Goal: Transaction & Acquisition: Book appointment/travel/reservation

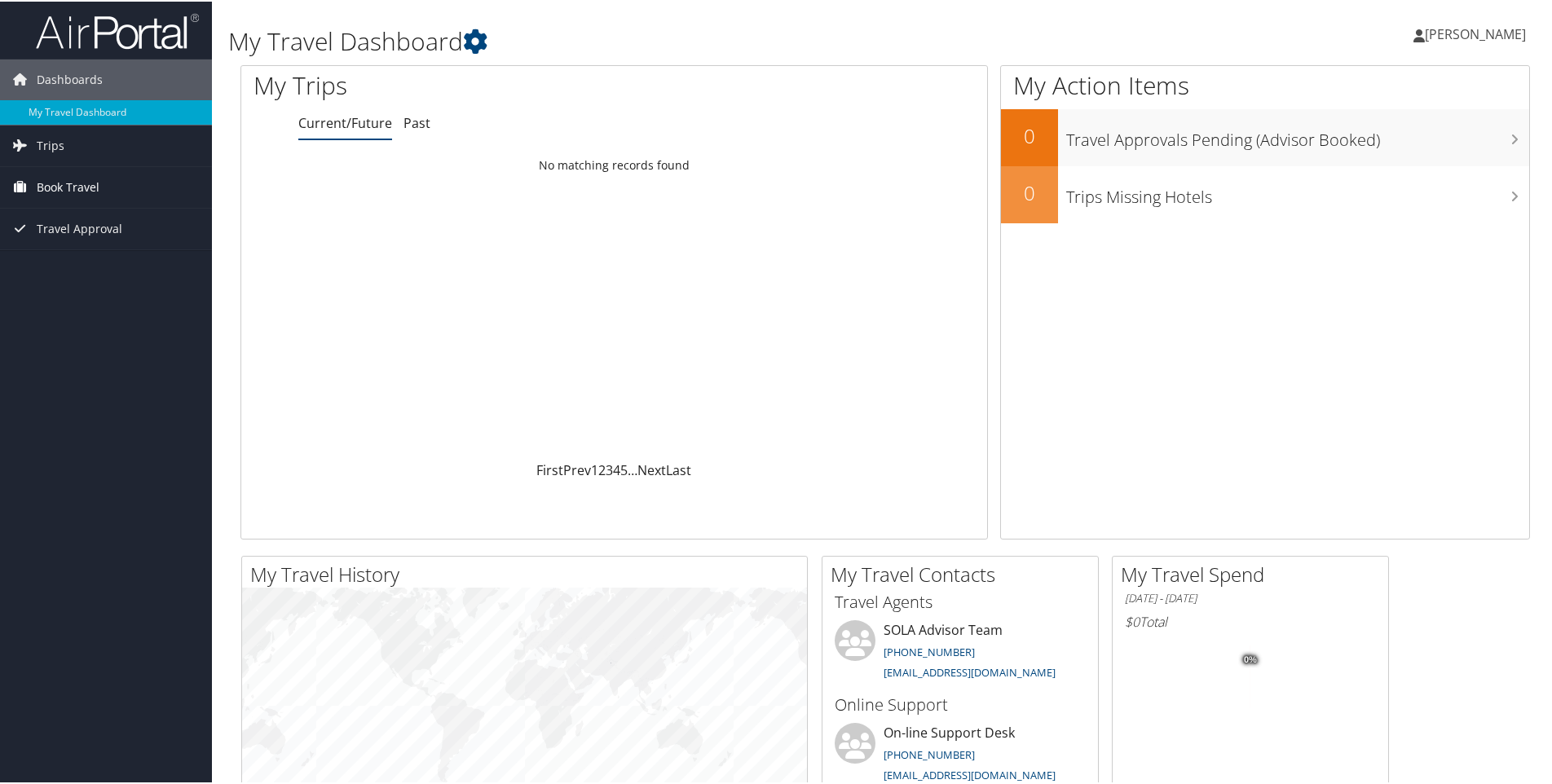
click at [64, 183] on span "Book Travel" at bounding box center [68, 185] width 63 height 40
click at [70, 219] on link "Agent Booking Request" at bounding box center [106, 218] width 212 height 24
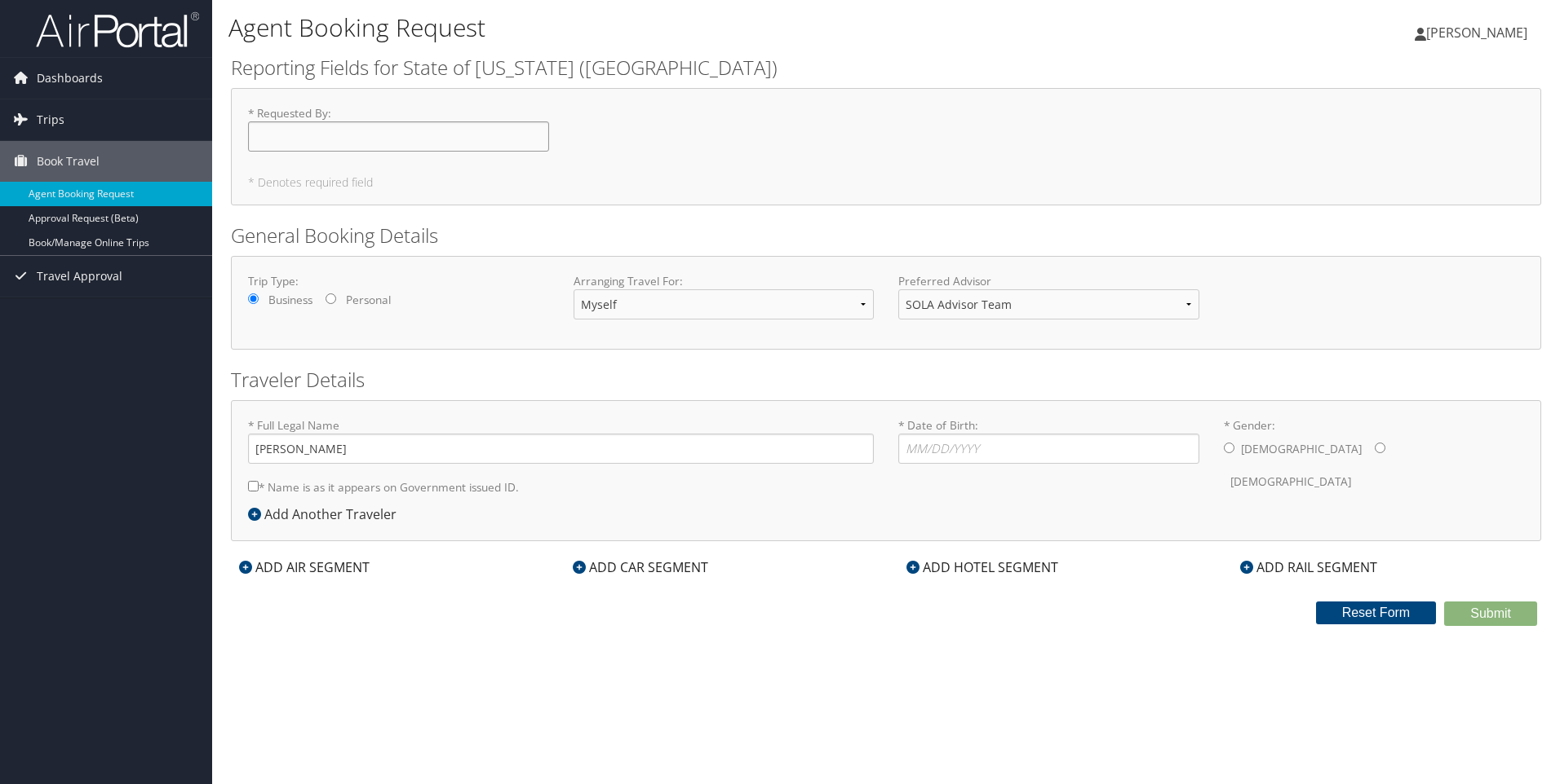
click at [275, 130] on input "* Requested By : Required" at bounding box center [398, 136] width 301 height 30
click at [373, 136] on input "[PERSON_NAME]" at bounding box center [398, 136] width 301 height 30
type input "[PERSON_NAME]"
click at [789, 307] on select "Myself Another Traveler Guest Traveler" at bounding box center [723, 305] width 301 height 30
select select "guest"
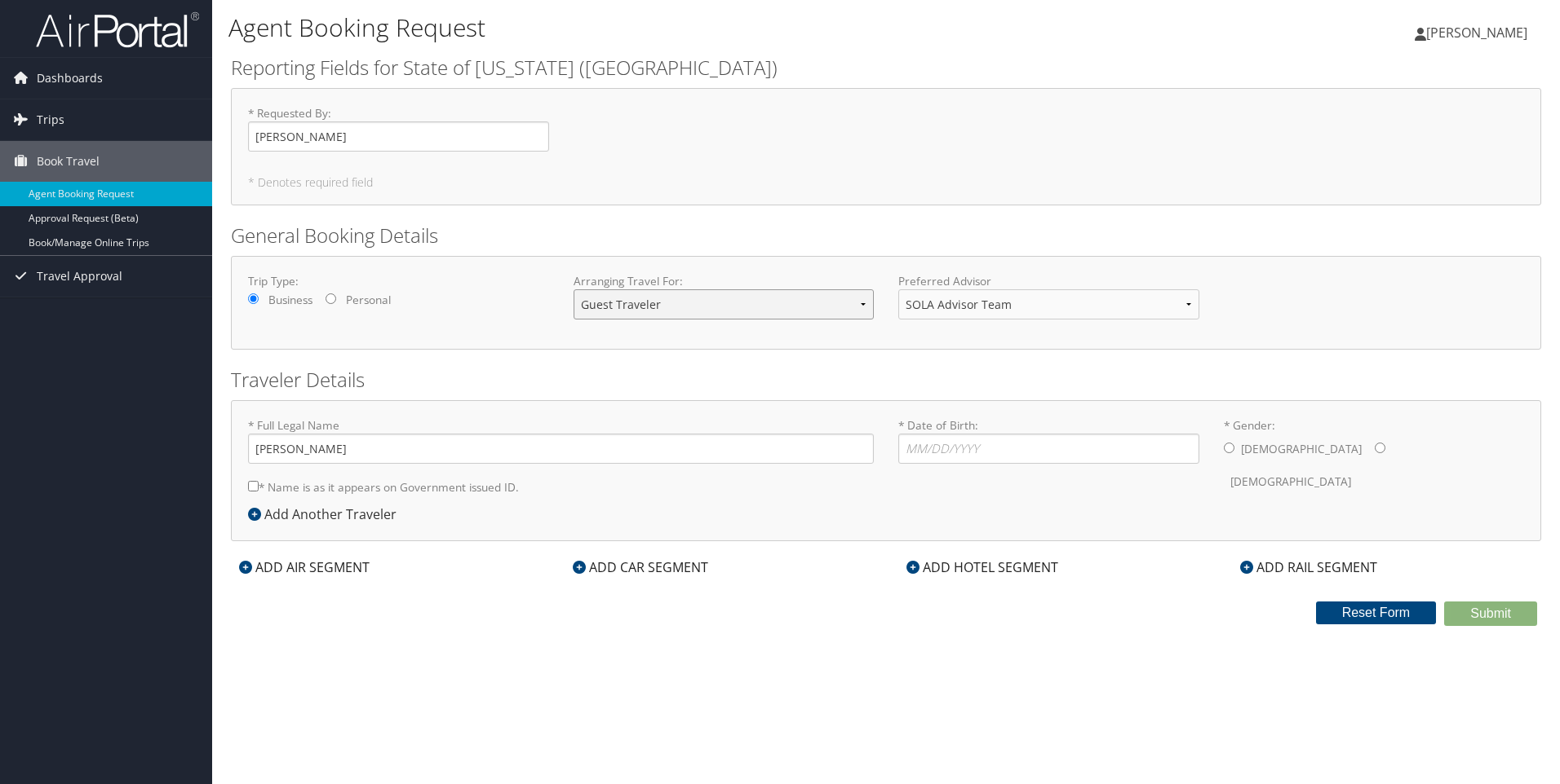
click at [574, 290] on select "Myself Another Traveler Guest Traveler" at bounding box center [723, 305] width 301 height 30
click at [291, 451] on input "* Full Legal Name" at bounding box center [560, 449] width 626 height 30
type input "[PERSON_NAME]"
click at [928, 451] on input "* Date of Birth: Invalid Date" at bounding box center [1048, 449] width 301 height 30
click at [927, 449] on input "* Date of Birth: Invalid Date" at bounding box center [1048, 449] width 301 height 30
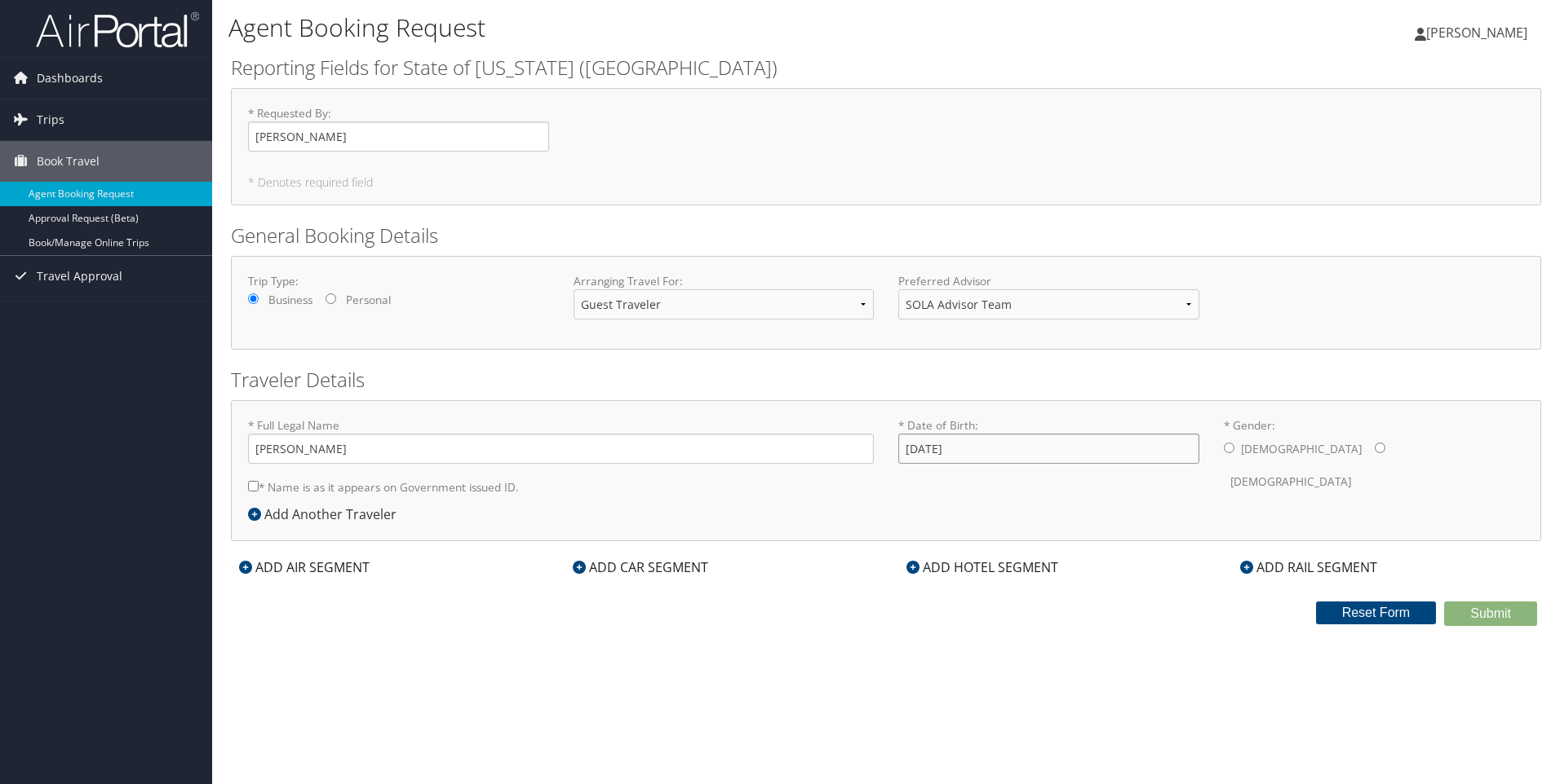
type input "[DATE]"
click at [1231, 448] on input "* Gender: [DEMOGRAPHIC_DATA] [DEMOGRAPHIC_DATA]" at bounding box center [1229, 448] width 11 height 11
radio input "true"
click at [249, 486] on input "* Name is as it appears on Government issued ID." at bounding box center [253, 486] width 11 height 11
checkbox input "true"
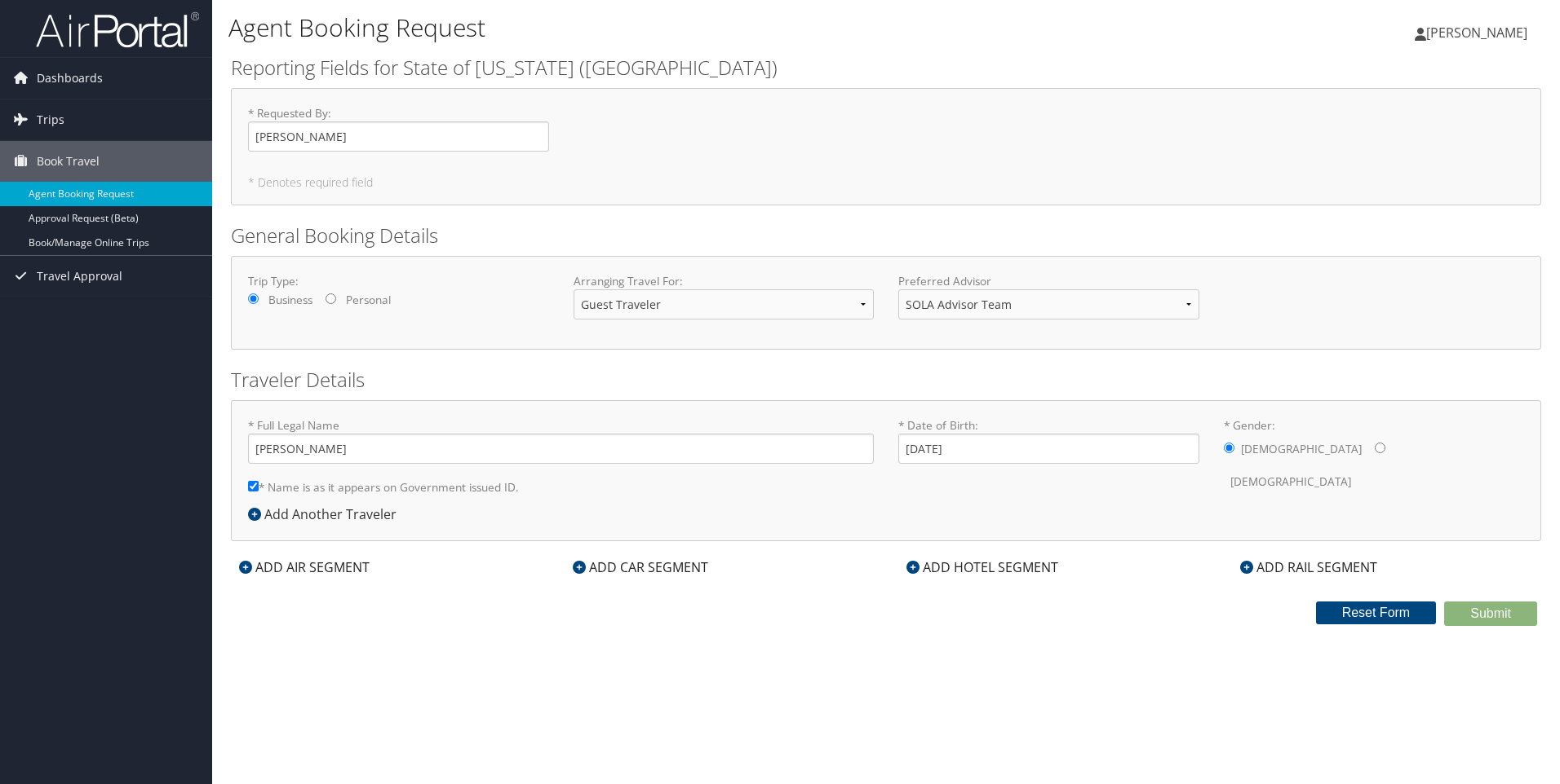
click at [291, 566] on div "ADD AIR SEGMENT" at bounding box center [304, 568] width 147 height 20
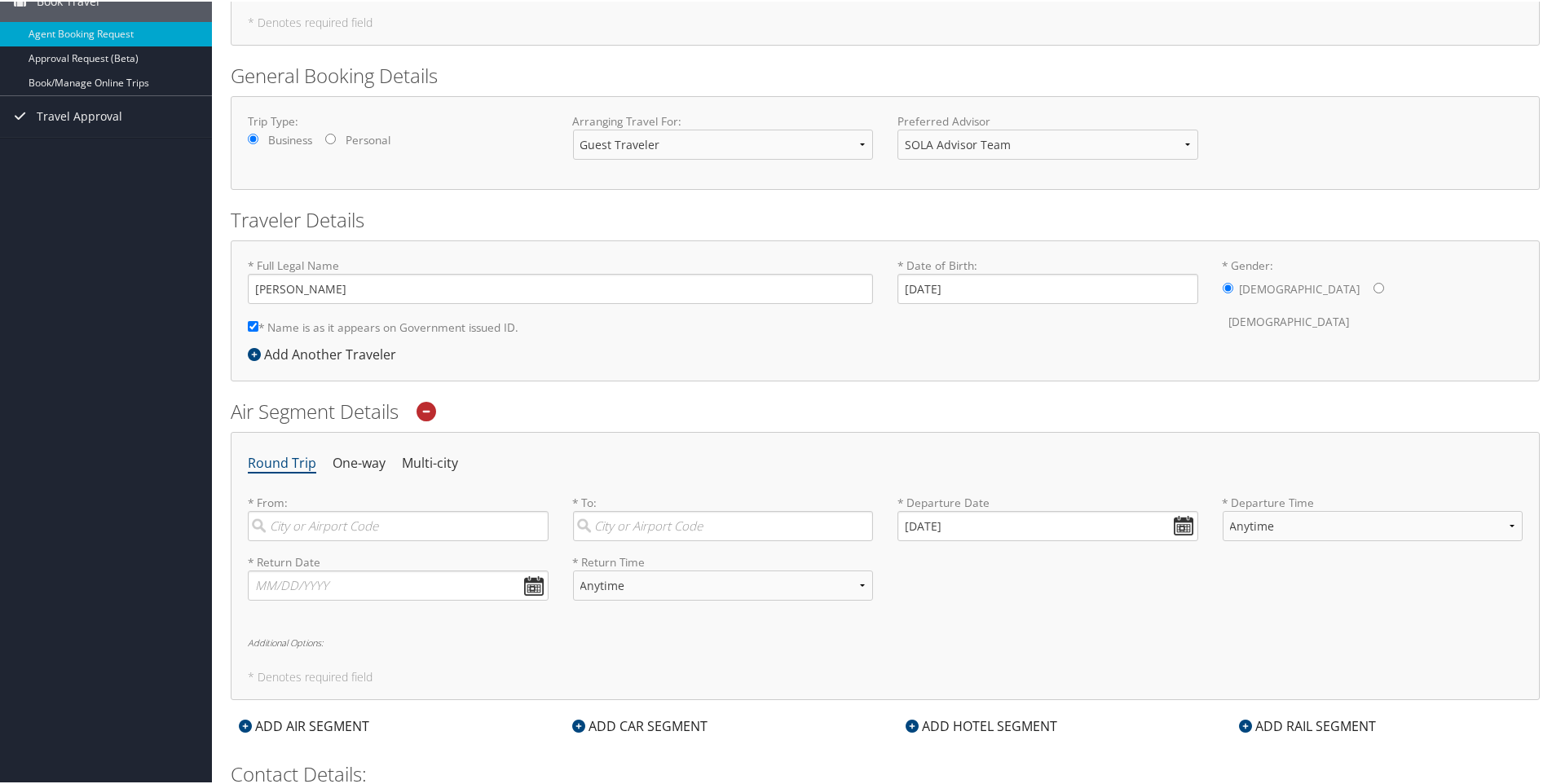
scroll to position [163, 0]
click at [303, 520] on input "search" at bounding box center [397, 523] width 301 height 30
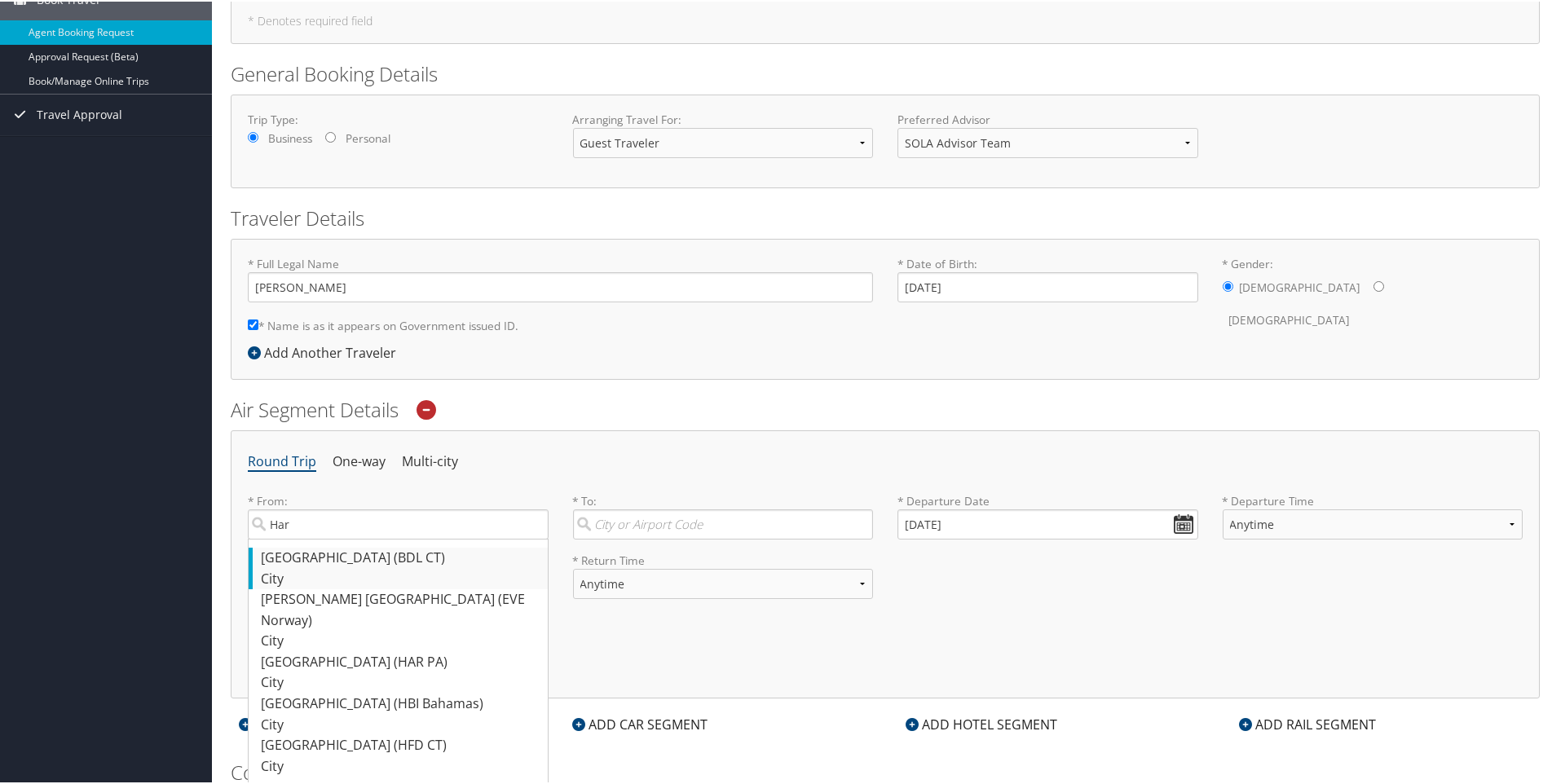
click at [283, 564] on div "[GEOGRAPHIC_DATA] (BDL CT)" at bounding box center [400, 557] width 279 height 22
click at [283, 538] on input "Har" at bounding box center [397, 523] width 301 height 30
type input "[GEOGRAPHIC_DATA] (BDL CT)"
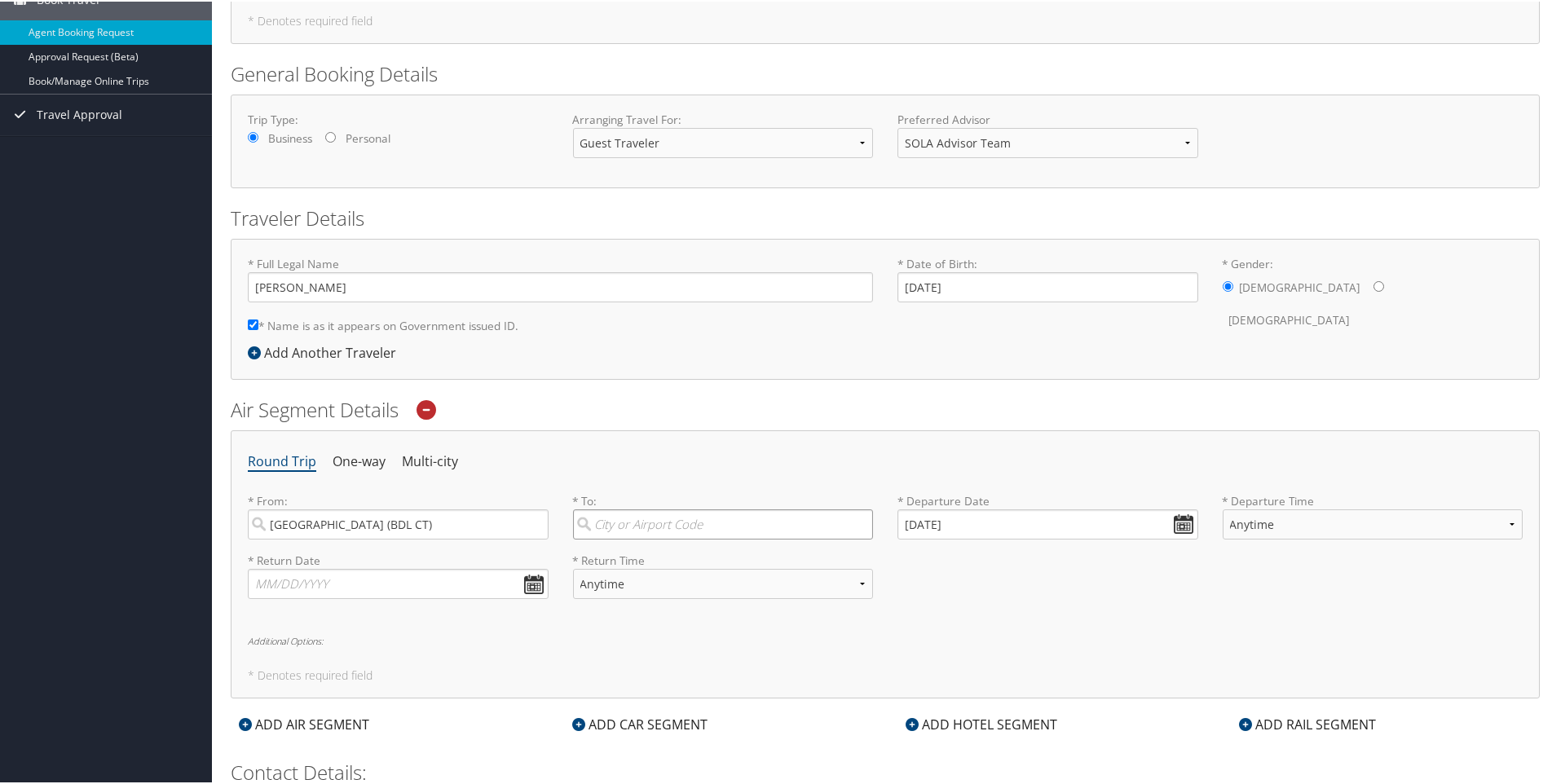
click at [597, 523] on input "search" at bounding box center [723, 523] width 301 height 30
click at [615, 602] on div "Shreveport (SHV LA)" at bounding box center [725, 598] width 279 height 22
click at [615, 538] on input "Shrevepo" at bounding box center [723, 523] width 301 height 30
type input "Shreveport (SHV LA)"
click at [1188, 523] on input "[DATE]" at bounding box center [1048, 523] width 301 height 30
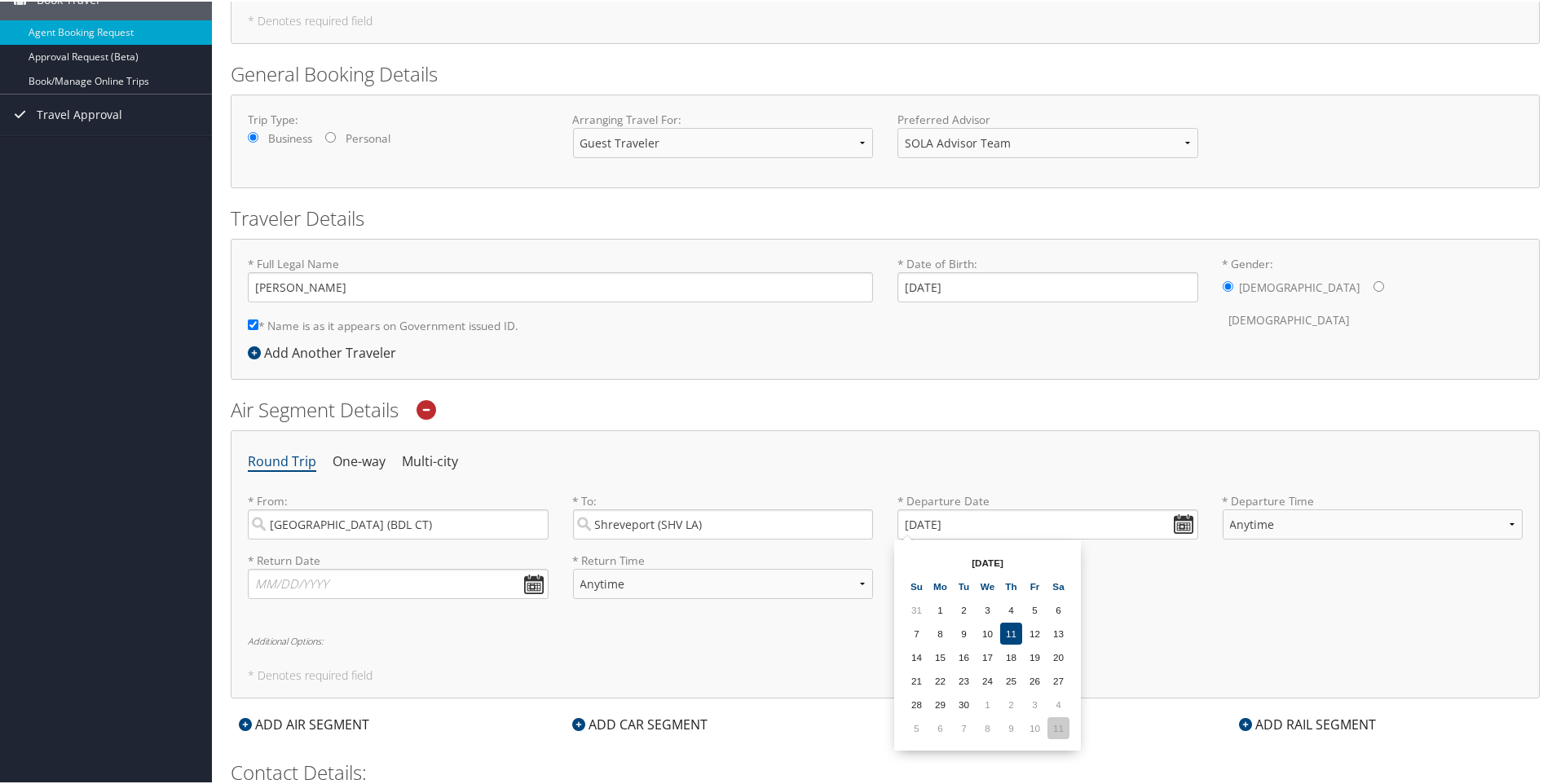
click at [1060, 732] on td "11" at bounding box center [1059, 727] width 22 height 22
click at [1172, 514] on input "[DATE]" at bounding box center [1048, 523] width 301 height 30
click at [1059, 725] on td "8" at bounding box center [1059, 727] width 22 height 22
click at [1181, 519] on input "[DATE]" at bounding box center [1048, 523] width 301 height 30
click at [913, 729] on td "30" at bounding box center [917, 727] width 22 height 22
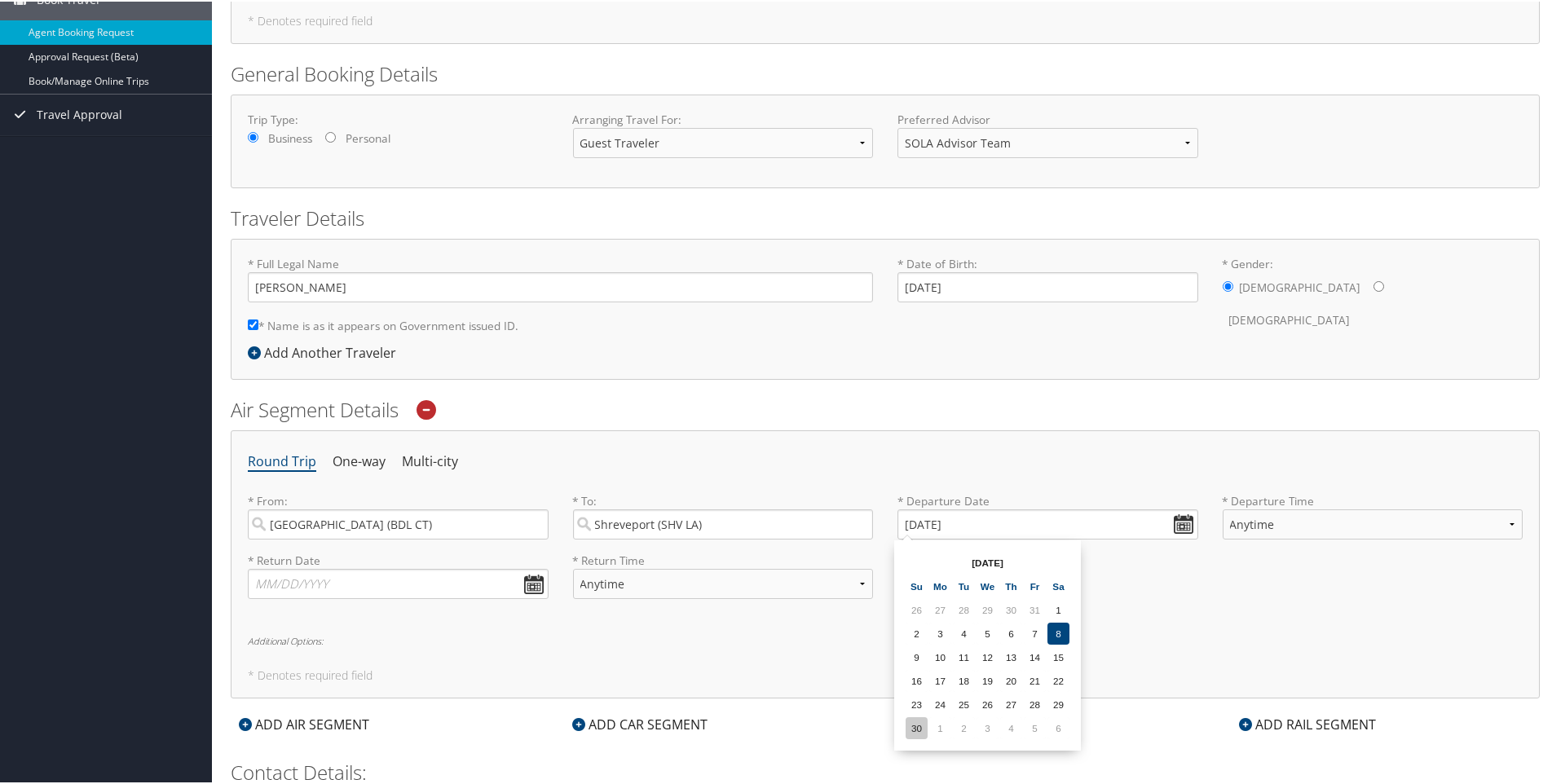
type input "[DATE]"
click at [1319, 519] on select "Anytime Early Morning (5AM-7AM) Morning (7AM-12PM) Afternoon (12PM-5PM) Evening…" at bounding box center [1373, 523] width 301 height 30
select select "7AM-12PM"
click at [1223, 508] on select "Anytime Early Morning (5AM-7AM) Morning (7AM-12PM) Afternoon (12PM-5PM) Evening…" at bounding box center [1373, 523] width 301 height 30
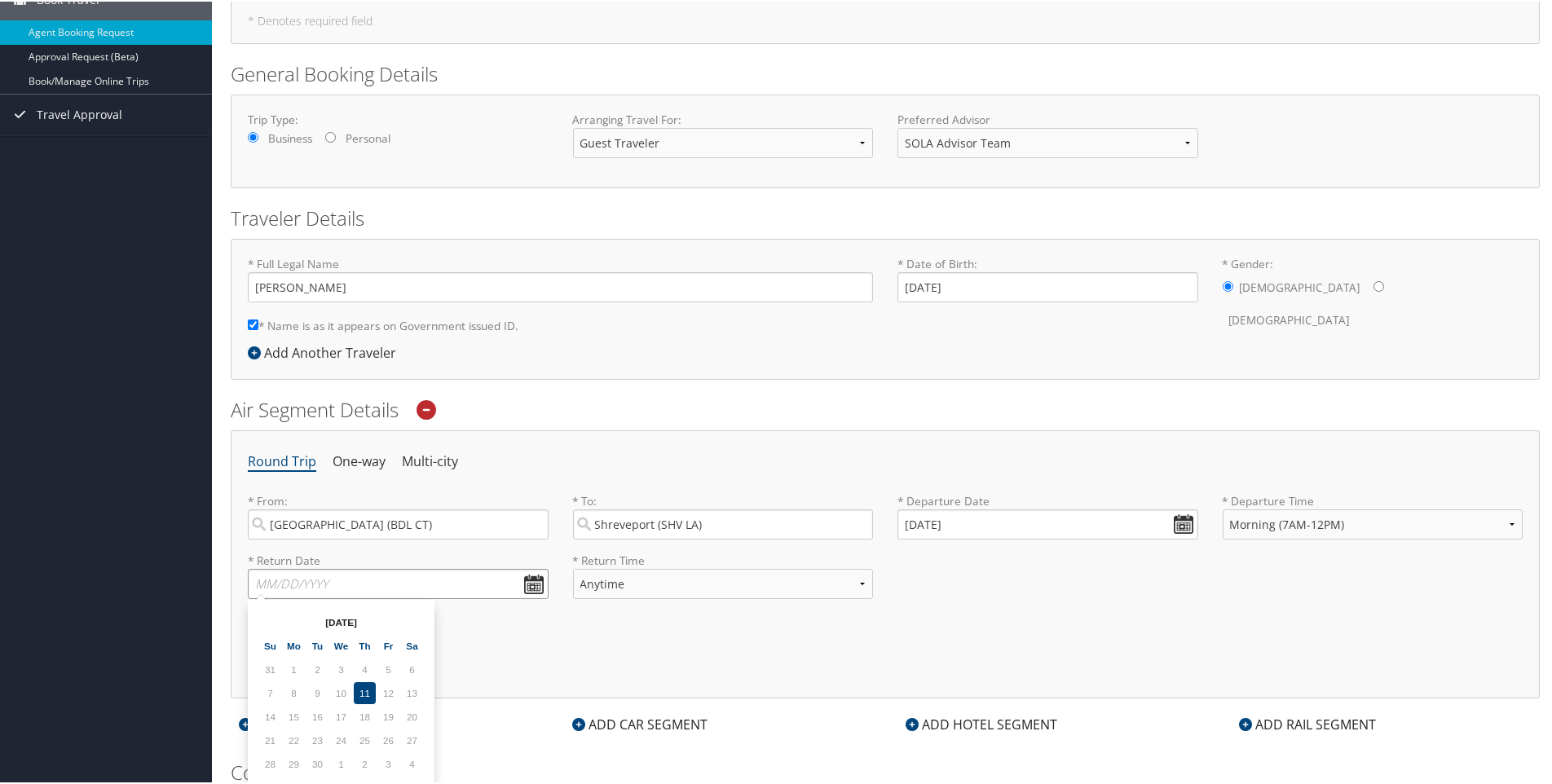
click at [318, 583] on input "text" at bounding box center [397, 583] width 301 height 30
type input "[DATE]"
click at [672, 588] on select "Anytime Early Morning (5AM-7AM) Morning (7AM-12PM) Afternoon (12PM-5PM) Evening…" at bounding box center [723, 583] width 301 height 30
select select "7AM-12PM"
click at [573, 568] on select "Anytime Early Morning (5AM-7AM) Morning (7AM-12PM) Afternoon (12PM-5PM) Evening…" at bounding box center [723, 583] width 301 height 30
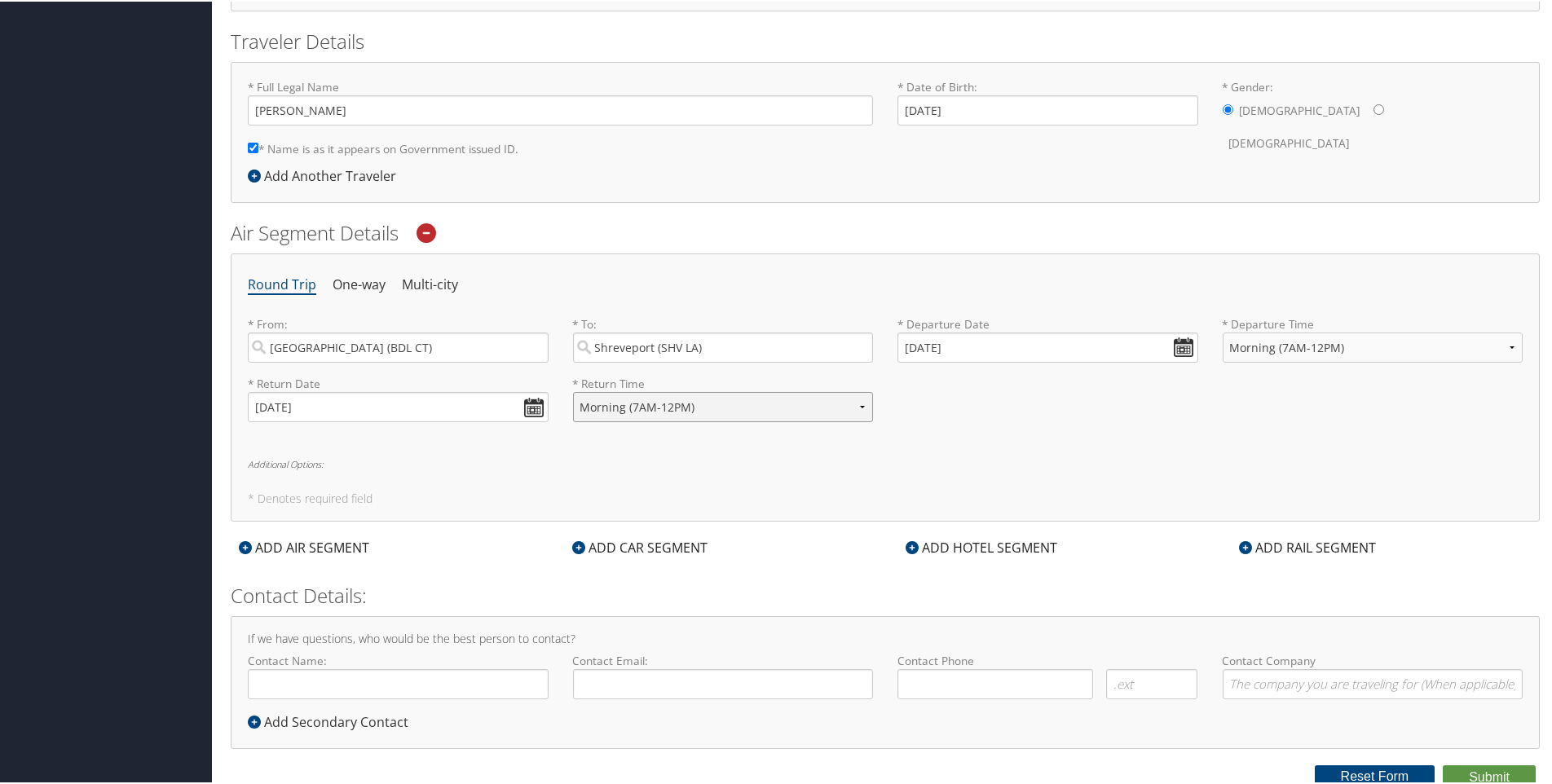
scroll to position [344, 0]
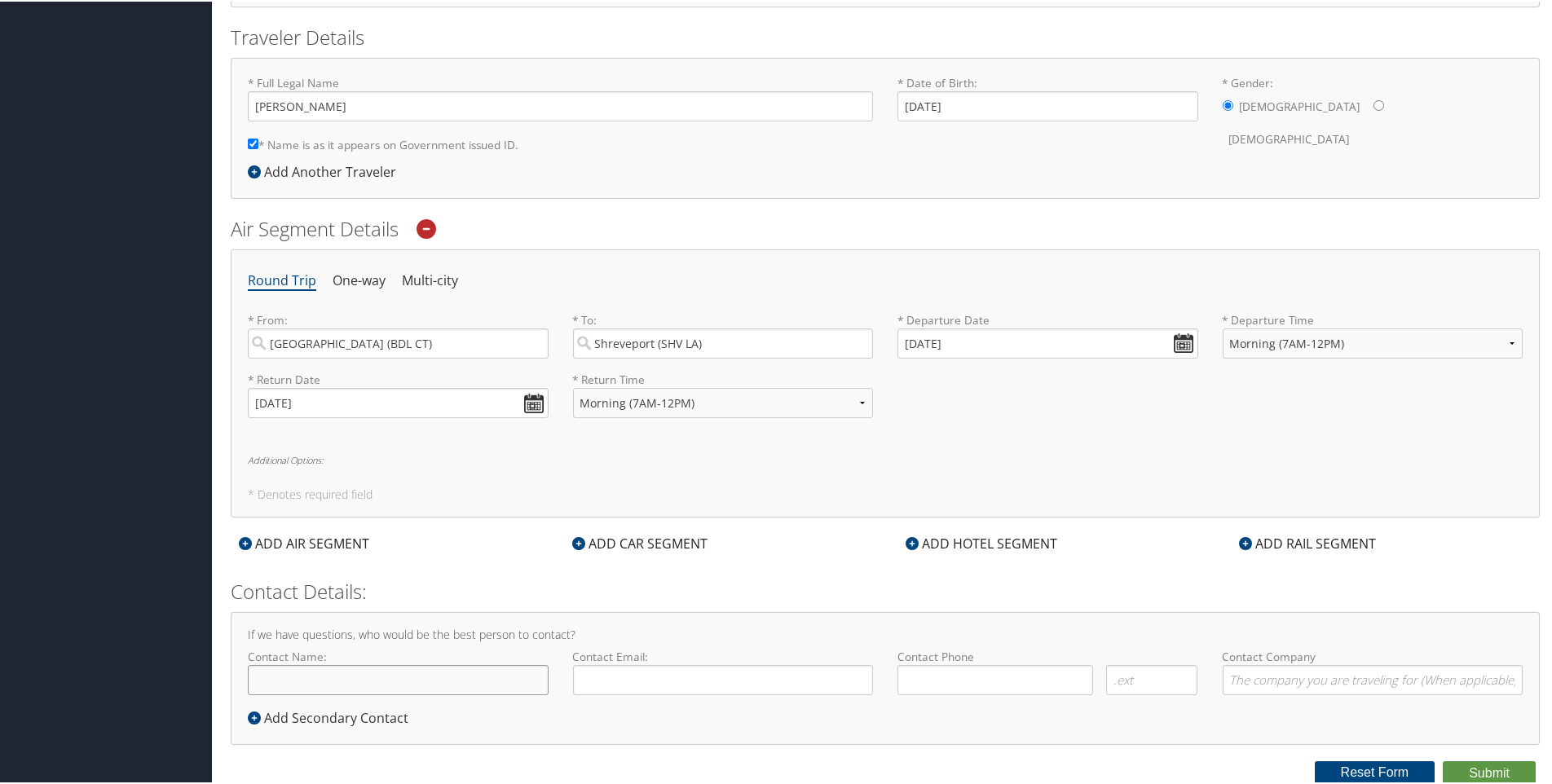
click at [297, 676] on input "Contact Name:" at bounding box center [397, 679] width 301 height 30
type input "[PERSON_NAME]"
type input "[PERSON_NAME][EMAIL_ADDRESS][PERSON_NAME][DOMAIN_NAME]"
type input "( ) -"
type input "CCDS"
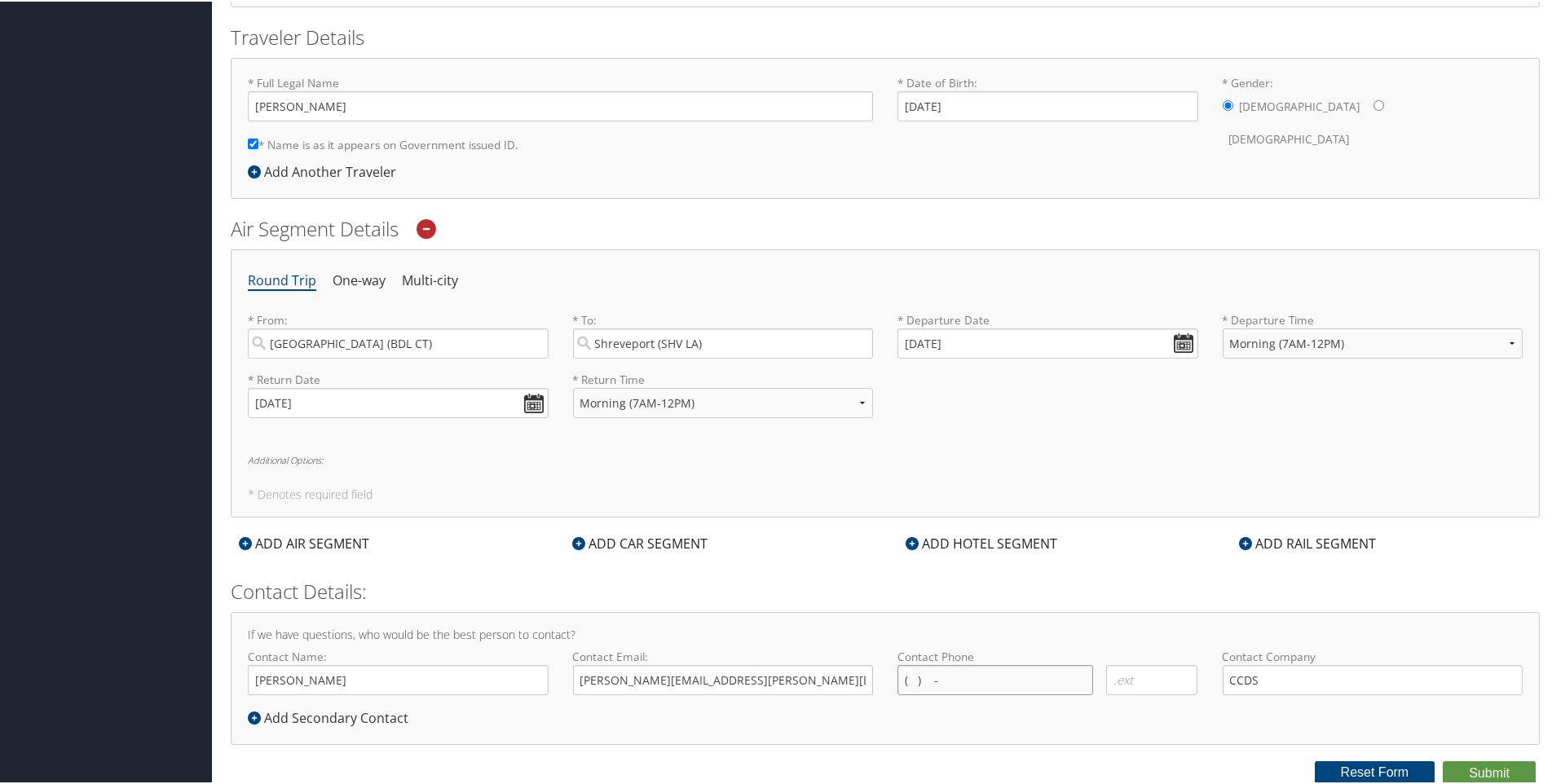
click at [920, 676] on input "( ) -" at bounding box center [996, 679] width 196 height 30
type input "[PHONE_NUMBER]"
click at [1272, 680] on input "CCDS" at bounding box center [1373, 679] width 301 height 30
type input "CCDS"
click at [1485, 767] on button "Submit" at bounding box center [1490, 771] width 93 height 24
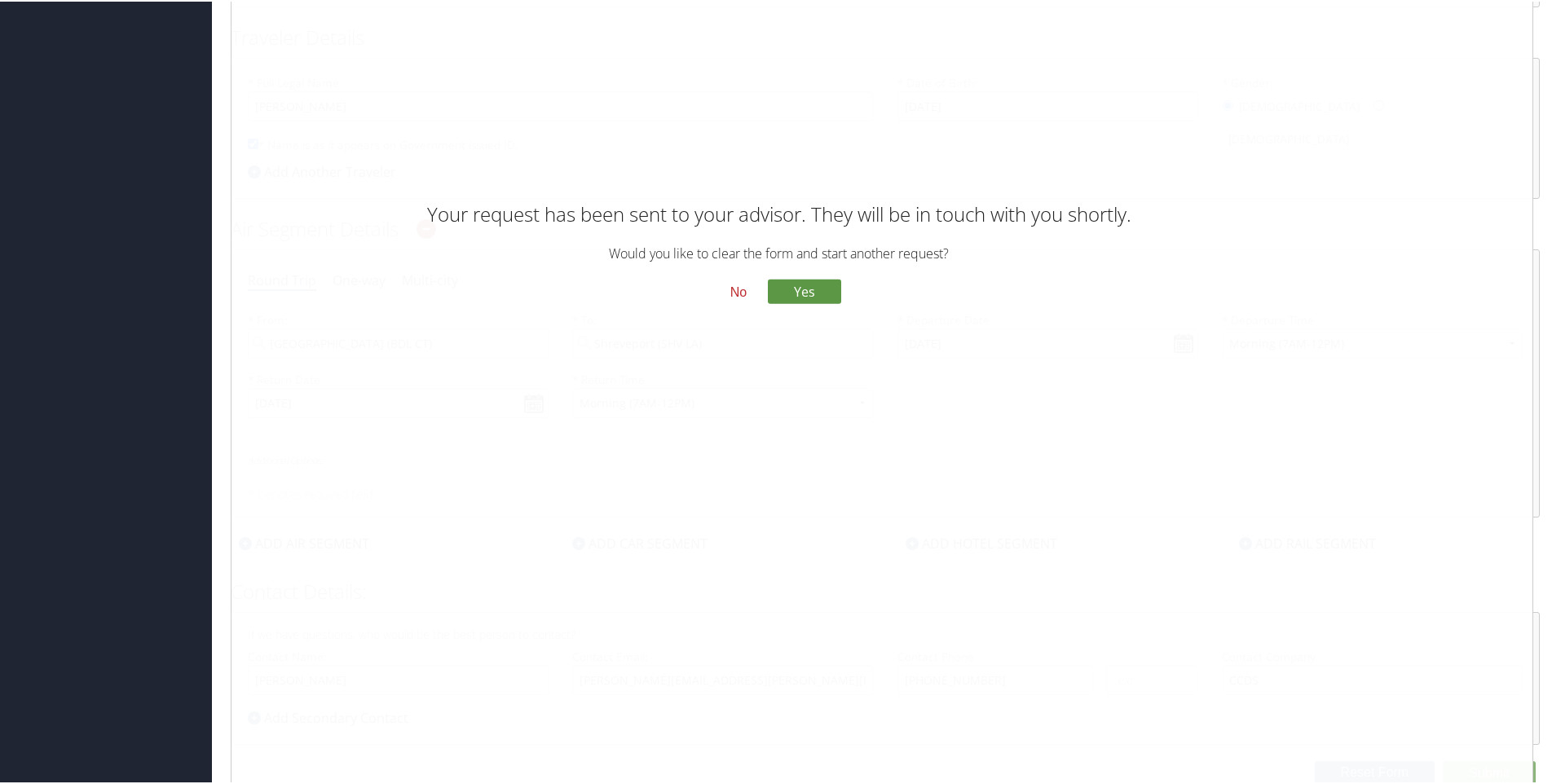
click at [736, 286] on button "No" at bounding box center [738, 291] width 42 height 28
